Goal: Navigation & Orientation: Find specific page/section

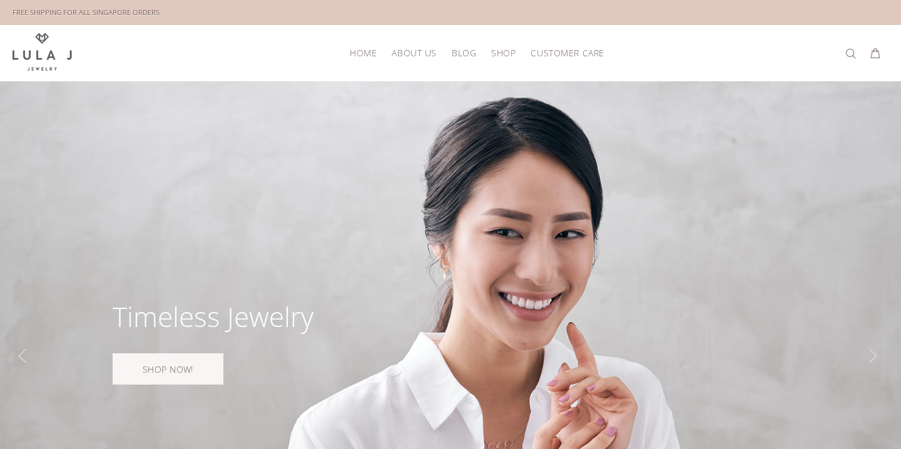
click at [408, 51] on span "About Us" at bounding box center [413, 52] width 44 height 9
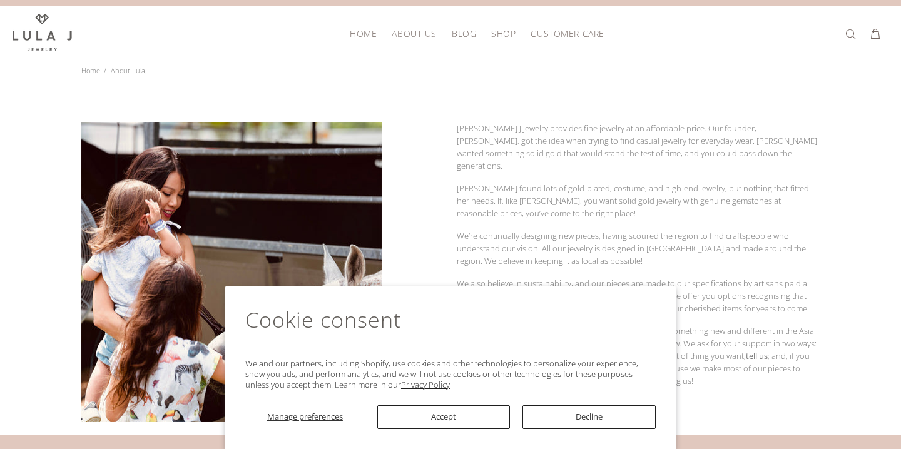
scroll to position [24, 0]
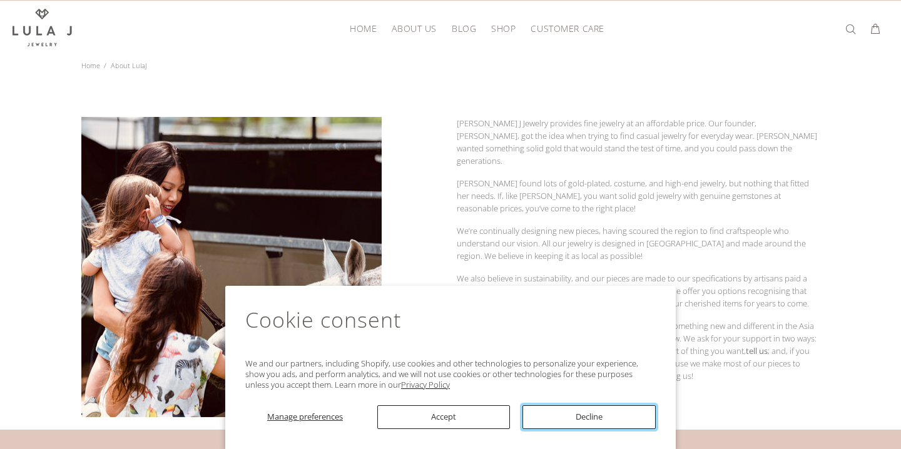
click at [557, 415] on button "Decline" at bounding box center [588, 417] width 133 height 24
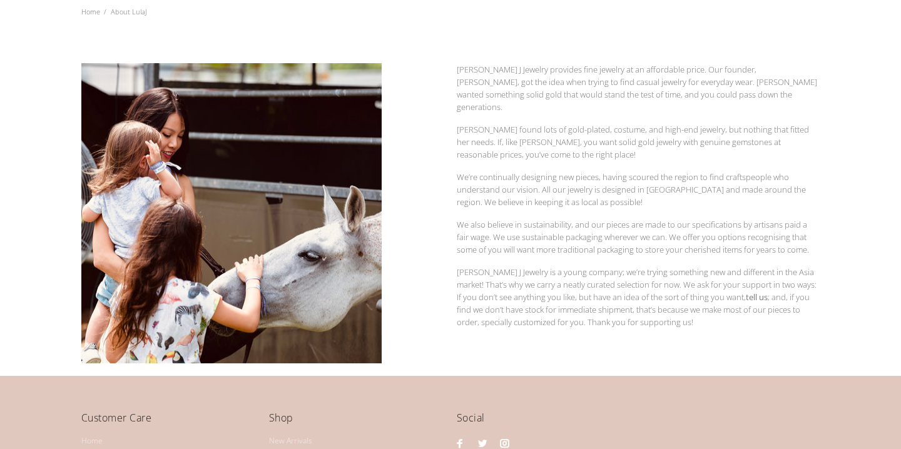
scroll to position [0, 0]
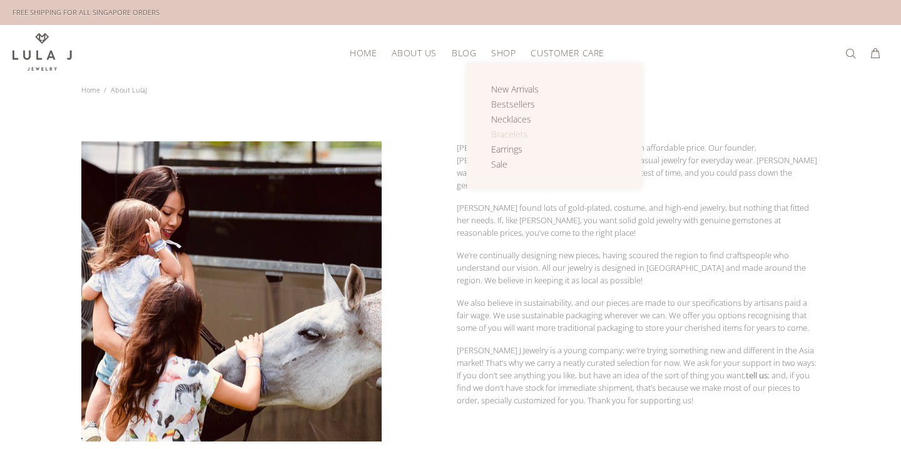
click at [503, 133] on span "Bracelets" at bounding box center [509, 134] width 37 height 12
